Goal: Information Seeking & Learning: Find contact information

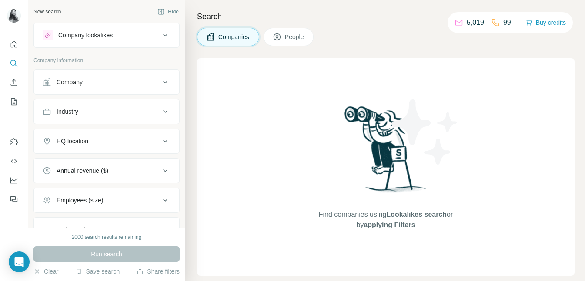
click at [243, 34] on span "Companies" at bounding box center [234, 37] width 32 height 9
click at [166, 78] on icon at bounding box center [165, 82] width 10 height 10
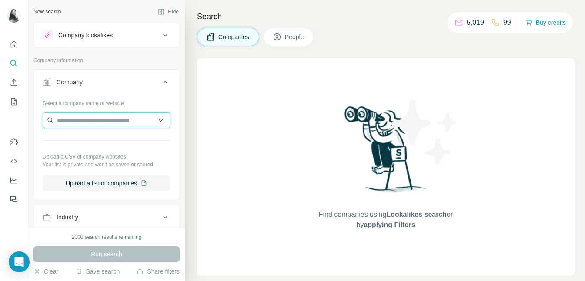
click at [119, 119] on input "text" at bounding box center [107, 121] width 128 height 16
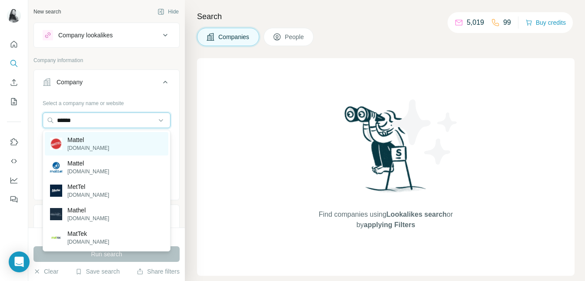
type input "******"
click at [112, 149] on div "[PERSON_NAME][DOMAIN_NAME]" at bounding box center [106, 143] width 123 height 23
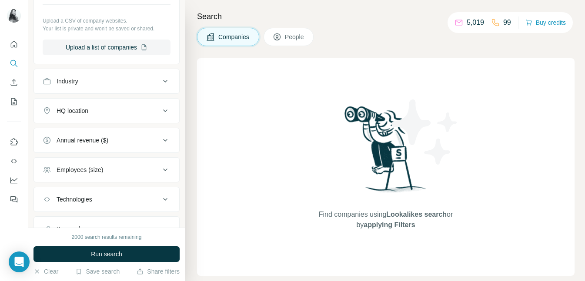
scroll to position [166, 0]
click at [165, 113] on icon at bounding box center [165, 111] width 10 height 10
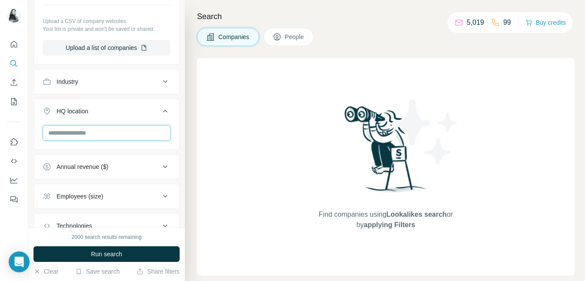
click at [117, 134] on input "text" at bounding box center [107, 133] width 128 height 16
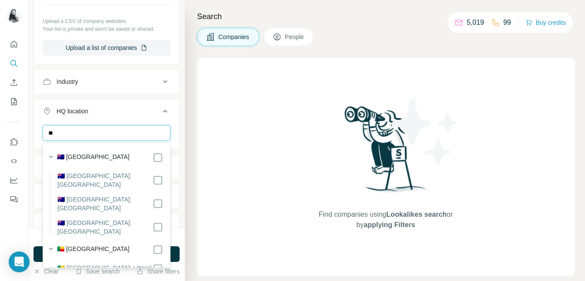
type input "*"
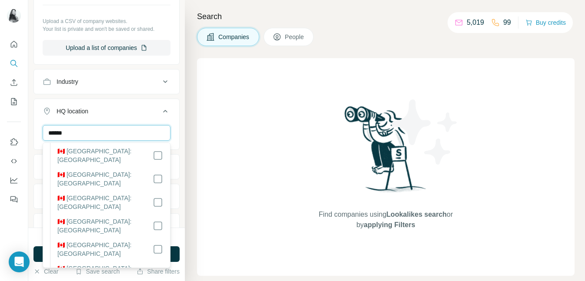
scroll to position [95, 0]
type input "******"
click at [235, 140] on div "Find companies using Lookalikes search or by applying Filters" at bounding box center [385, 167] width 377 height 218
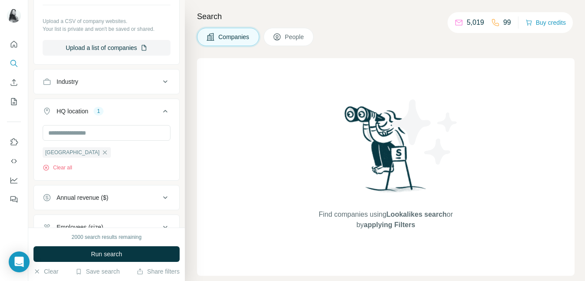
click at [279, 37] on icon at bounding box center [277, 37] width 9 height 9
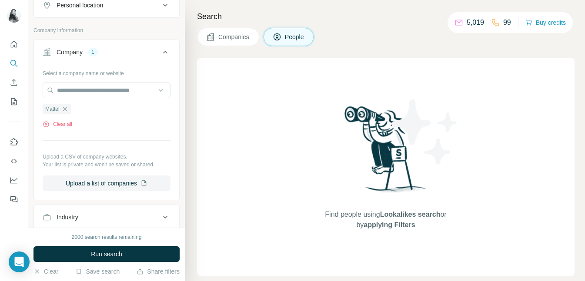
scroll to position [301, 0]
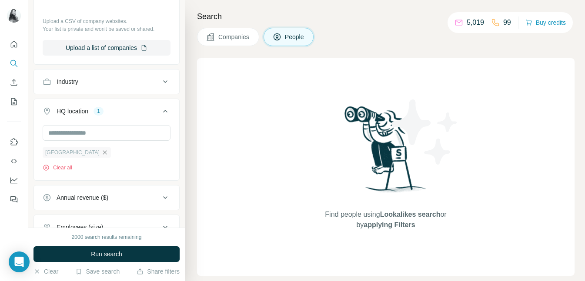
click at [101, 154] on icon "button" at bounding box center [104, 152] width 7 height 7
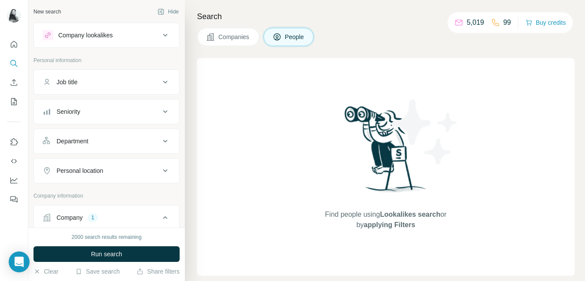
click at [160, 33] on div "Company lookalikes" at bounding box center [101, 35] width 117 height 10
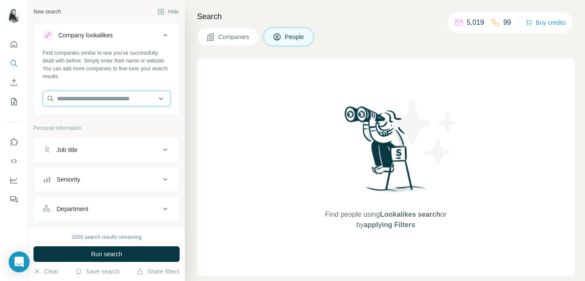
click at [125, 98] on input "text" at bounding box center [107, 99] width 128 height 16
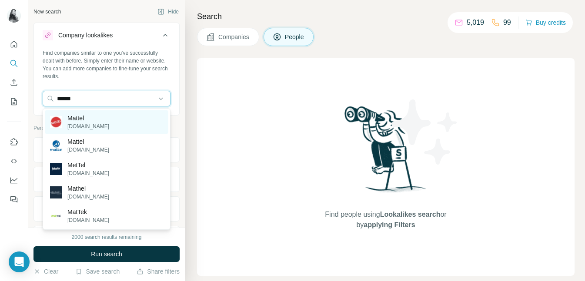
type input "******"
click at [124, 115] on div "[PERSON_NAME][DOMAIN_NAME]" at bounding box center [106, 121] width 123 height 23
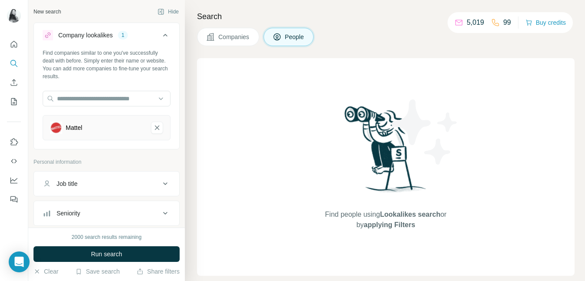
click at [162, 182] on icon at bounding box center [165, 184] width 10 height 10
click at [112, 206] on input "text" at bounding box center [98, 206] width 110 height 16
type input "*********"
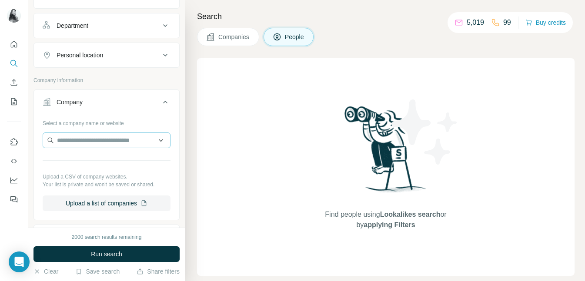
scroll to position [289, 0]
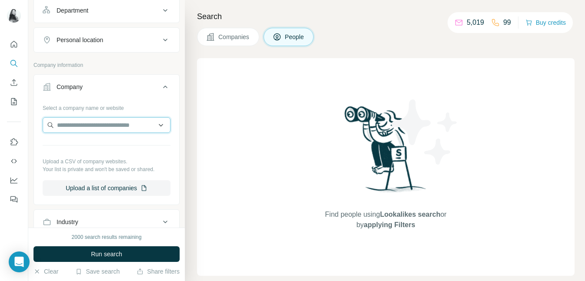
click at [127, 123] on input "text" at bounding box center [107, 125] width 128 height 16
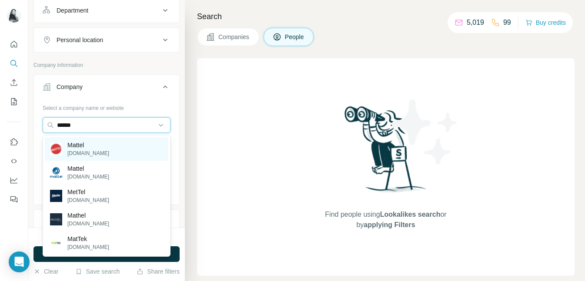
type input "******"
click at [123, 150] on div "[PERSON_NAME][DOMAIN_NAME]" at bounding box center [106, 148] width 123 height 23
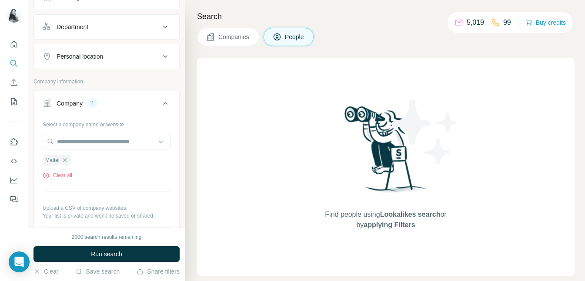
scroll to position [306, 0]
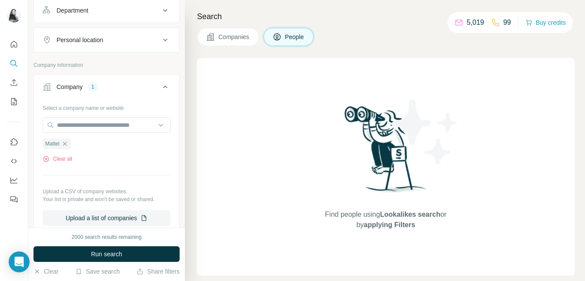
click at [164, 88] on icon at bounding box center [165, 87] width 10 height 10
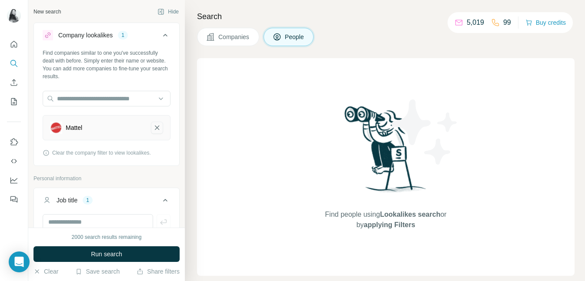
click at [156, 130] on icon "Mattel-remove-button" at bounding box center [157, 127] width 8 height 9
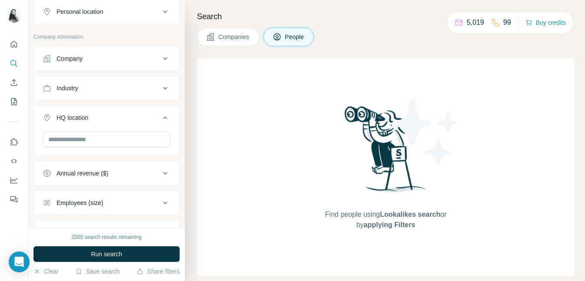
scroll to position [279, 0]
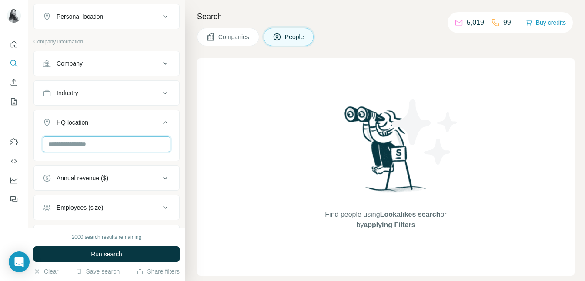
click at [128, 146] on input "text" at bounding box center [107, 144] width 128 height 16
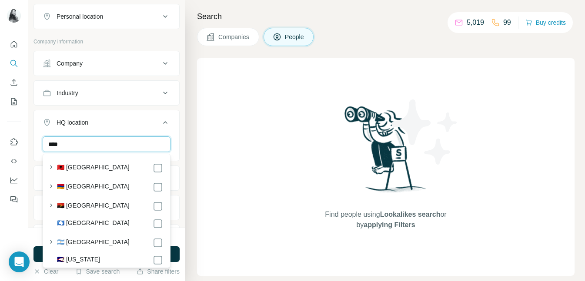
scroll to position [0, 0]
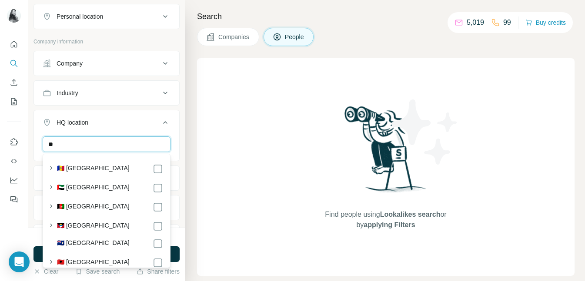
type input "*"
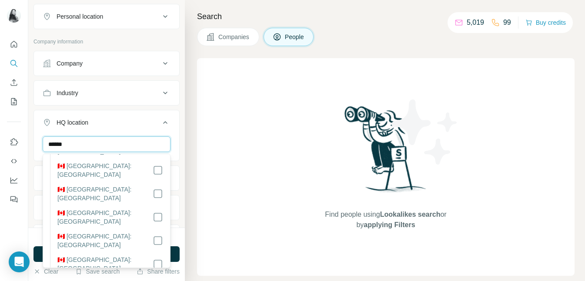
scroll to position [137, 0]
type input "******"
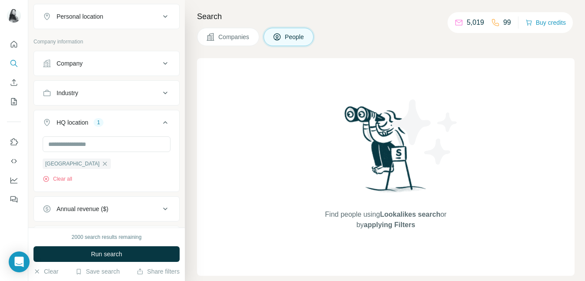
click at [205, 12] on h4 "Search" at bounding box center [385, 16] width 377 height 12
click at [252, 53] on div "Search Companies People Find people using Lookalikes search or by applying Filt…" at bounding box center [385, 140] width 400 height 281
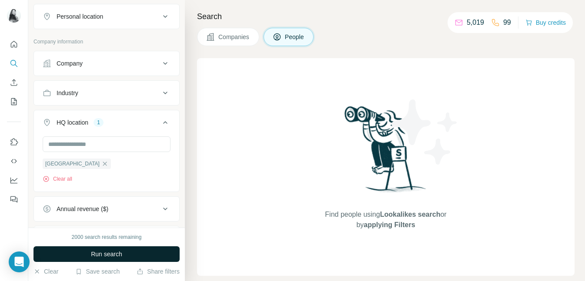
click at [152, 250] on button "Run search" at bounding box center [106, 254] width 146 height 16
